Goal: Information Seeking & Learning: Learn about a topic

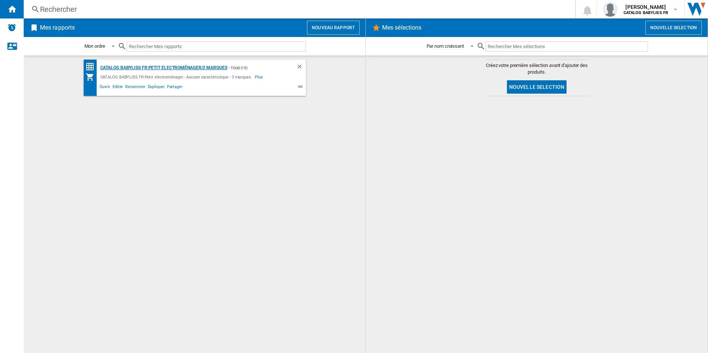
click at [177, 68] on div "CATALOG BABYLISS FR:Petit electroménager/3 marques" at bounding box center [163, 67] width 129 height 9
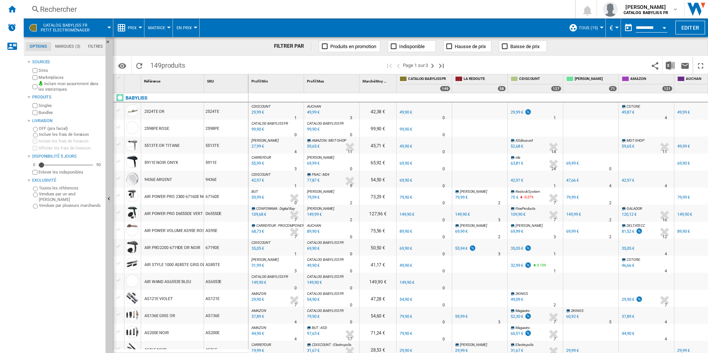
click at [159, 66] on span "149 produits" at bounding box center [168, 65] width 42 height 16
click at [74, 10] on div "Rechercher" at bounding box center [298, 9] width 516 height 10
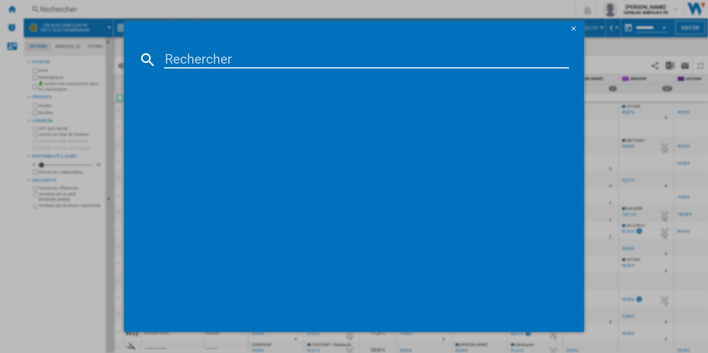
click at [206, 71] on md-dialog-content at bounding box center [354, 184] width 460 height 296
click at [199, 63] on input at bounding box center [367, 60] width 406 height 18
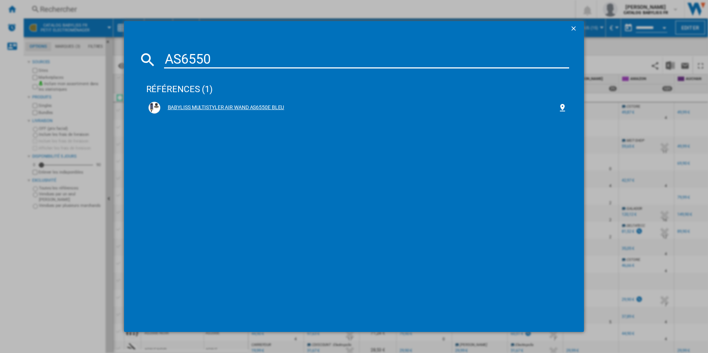
type input "AS6550"
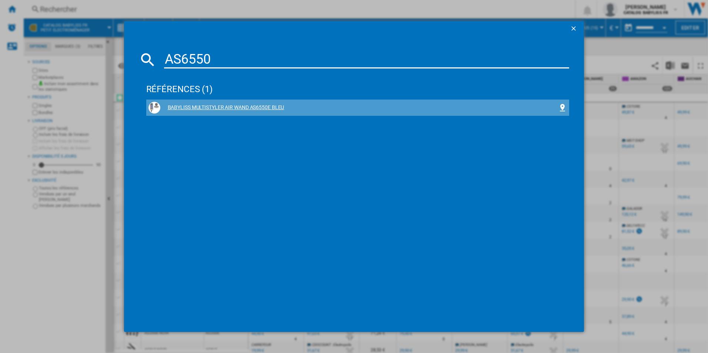
click at [232, 102] on div "BABYLISS MULTISTYLER AIR WAND AS6550E BLEU" at bounding box center [358, 108] width 419 height 12
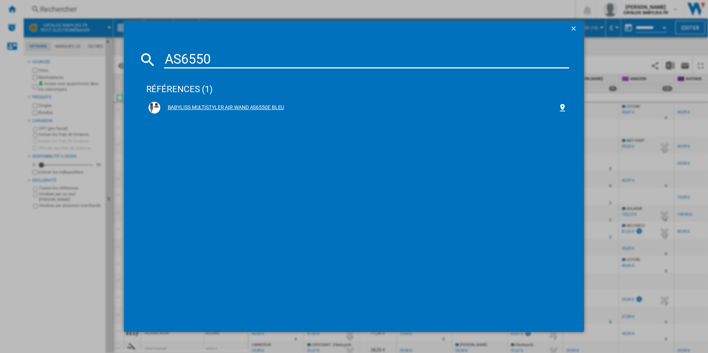
click at [229, 107] on div "BABYLISS MULTISTYLER AIR WAND AS6550E BLEU" at bounding box center [359, 107] width 398 height 7
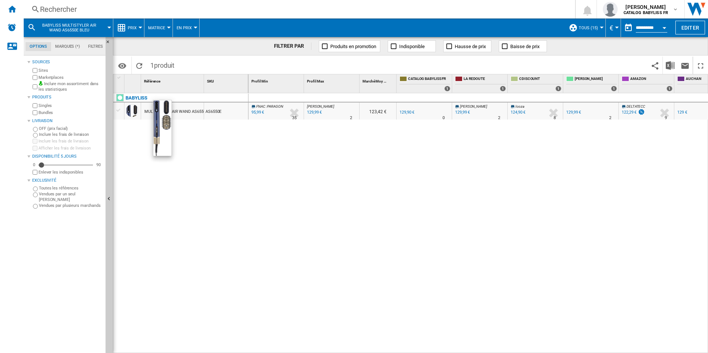
click at [134, 109] on div at bounding box center [132, 110] width 13 height 13
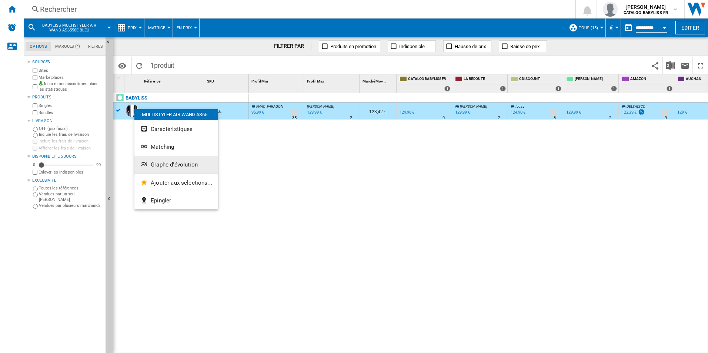
click at [173, 167] on span "Graphe d'évolution" at bounding box center [174, 164] width 47 height 7
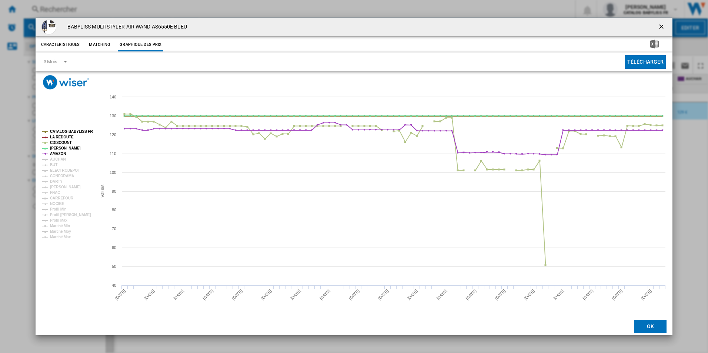
click at [67, 130] on tspan "CATALOG BABYLISS FR" at bounding box center [71, 132] width 43 height 4
click at [66, 138] on tspan "LA REDOUTE" at bounding box center [62, 137] width 24 height 4
click at [64, 145] on tspan "CDISCOUNT" at bounding box center [61, 143] width 22 height 4
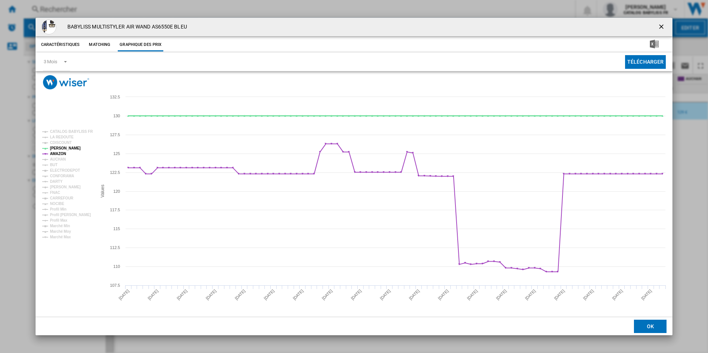
click at [62, 149] on tspan "[PERSON_NAME]" at bounding box center [65, 148] width 31 height 4
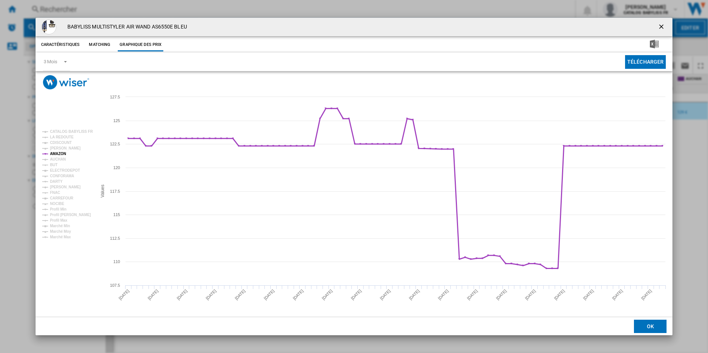
click at [60, 153] on tspan "AMAZON" at bounding box center [58, 154] width 16 height 4
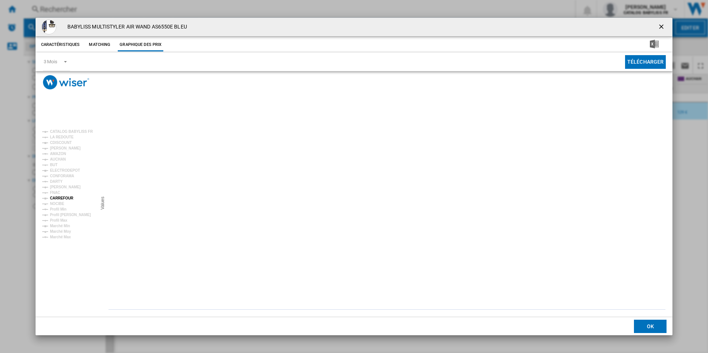
click at [66, 200] on tspan "CARREFOUR" at bounding box center [62, 198] width 24 height 4
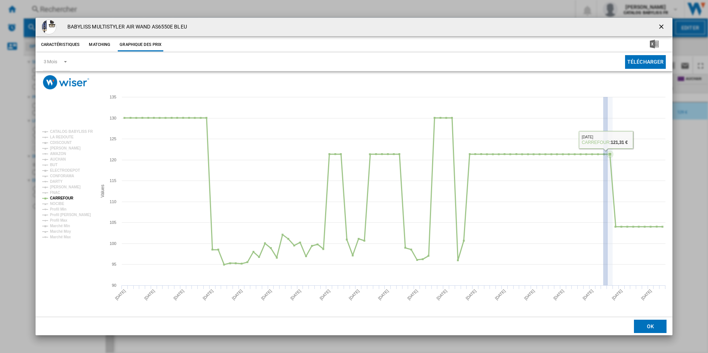
drag, startPoint x: 608, startPoint y: 179, endPoint x: 616, endPoint y: 182, distance: 8.5
click at [615, 182] on icon "Created with Highcharts 5.0.14 Values 90 95 100 105 110 115 120 125 130 135 CAT…" at bounding box center [354, 203] width 637 height 227
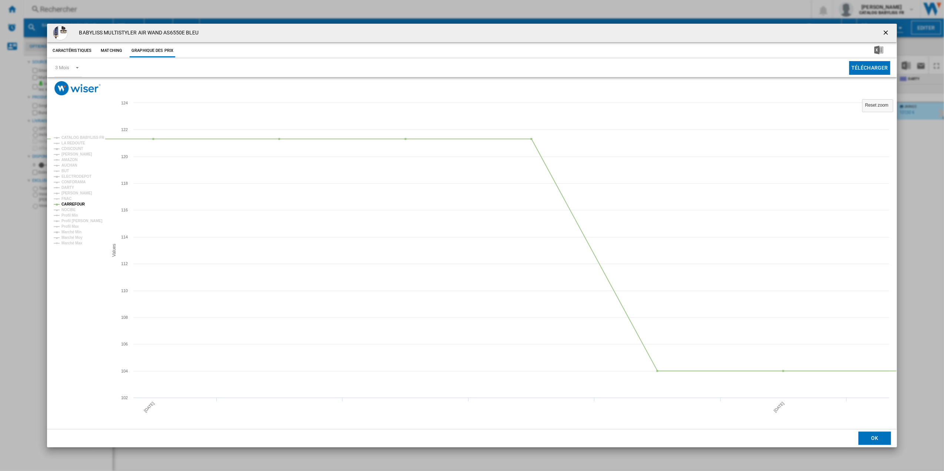
click at [708, 32] on ng-md-icon "getI18NText('BUTTONS.CLOSE_DIALOG')" at bounding box center [886, 33] width 9 height 9
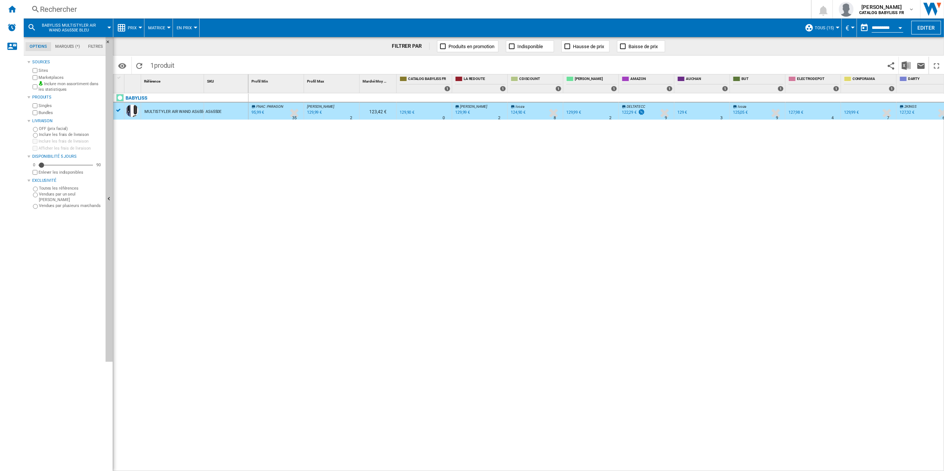
click at [52, 76] on label "Marketplaces" at bounding box center [71, 78] width 64 height 6
